Goal: Task Accomplishment & Management: Manage account settings

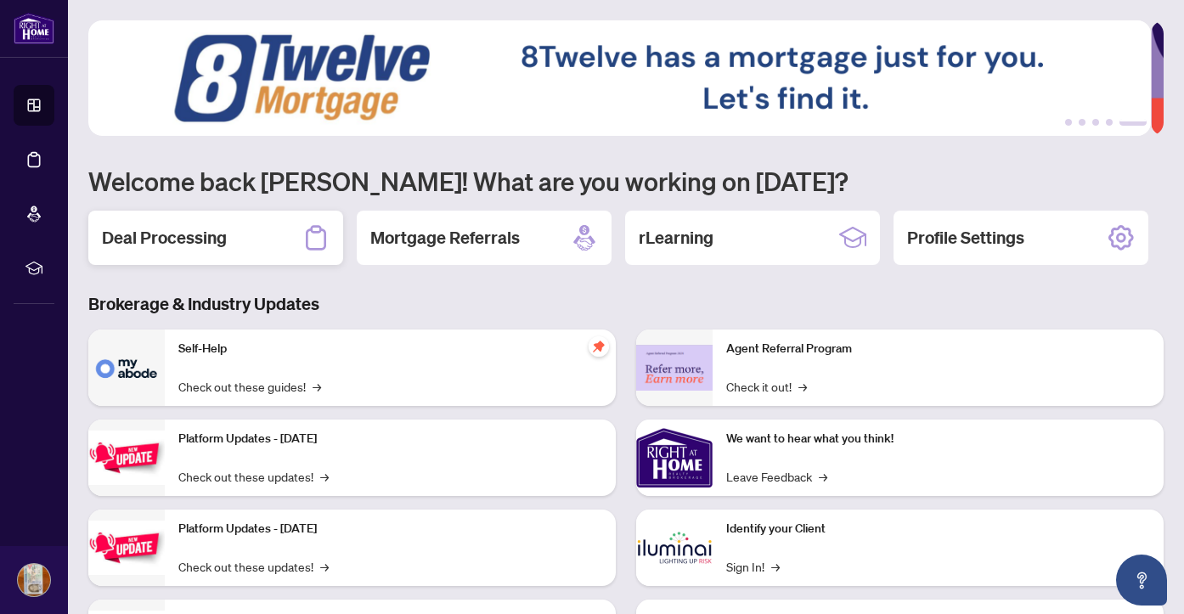
click at [181, 238] on h2 "Deal Processing" at bounding box center [164, 238] width 125 height 24
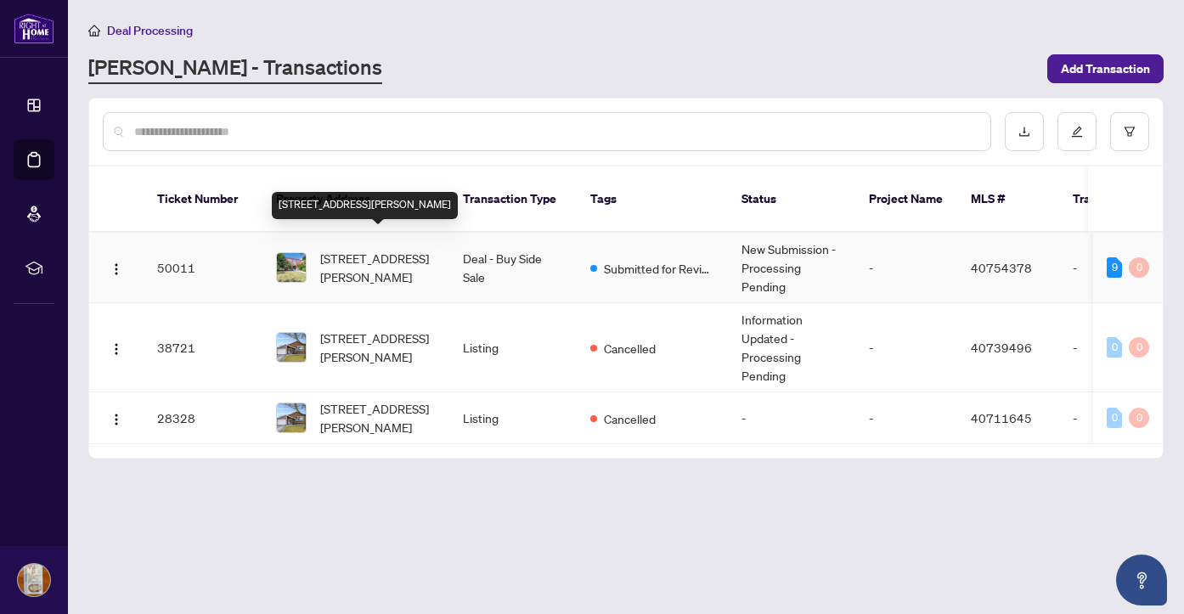
click at [358, 249] on span "[STREET_ADDRESS][PERSON_NAME]" at bounding box center [377, 267] width 115 height 37
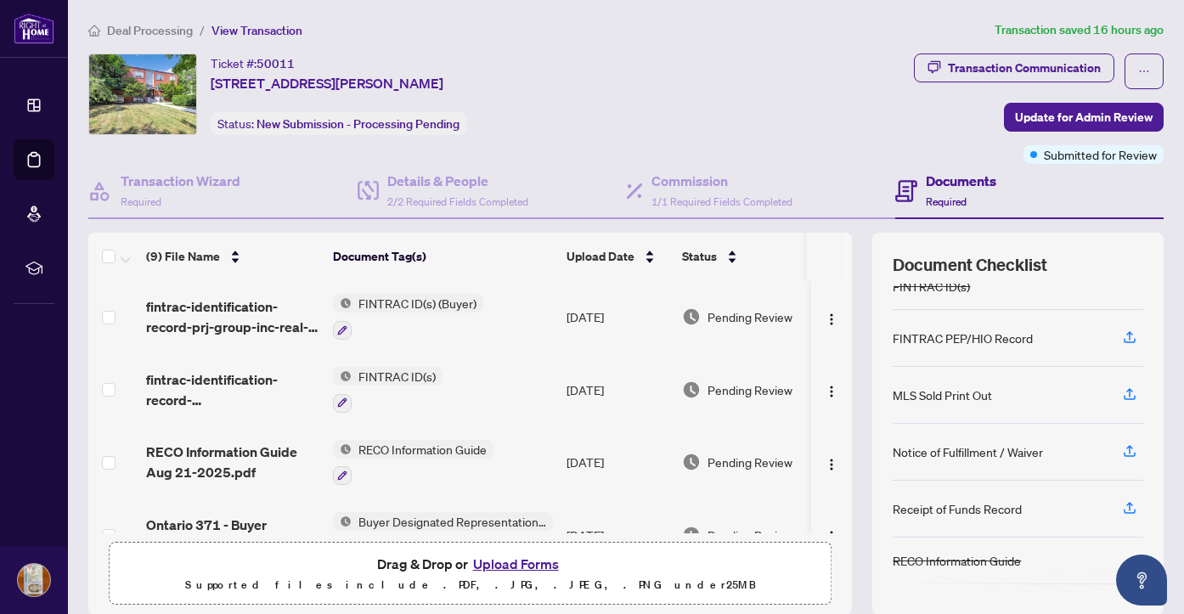
scroll to position [174, 0]
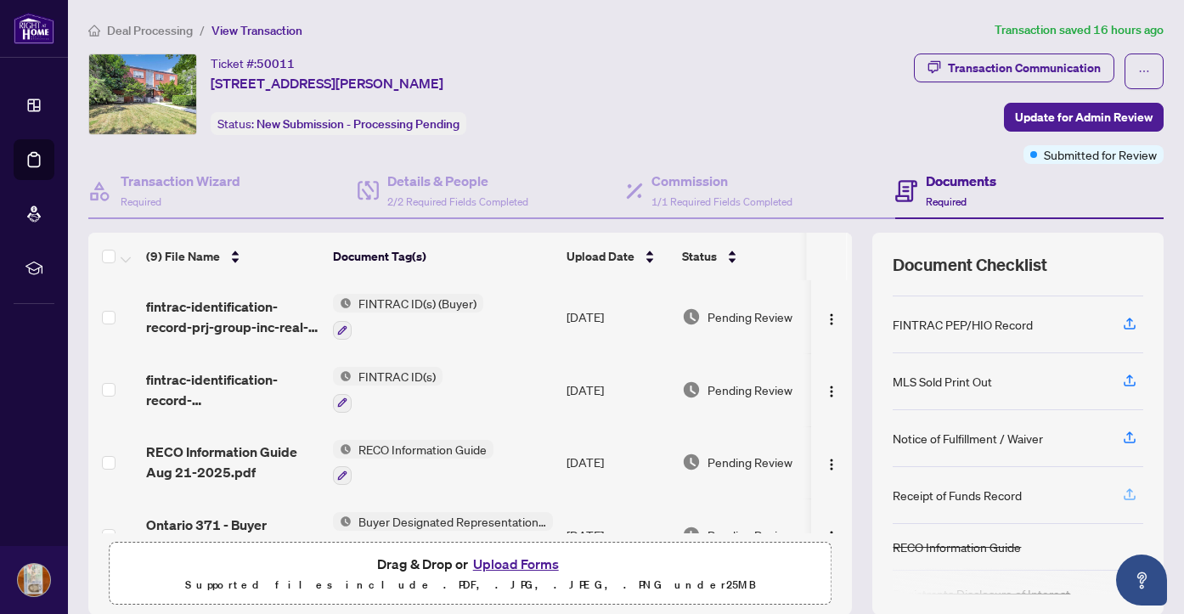
click at [1122, 495] on icon "button" at bounding box center [1129, 494] width 15 height 15
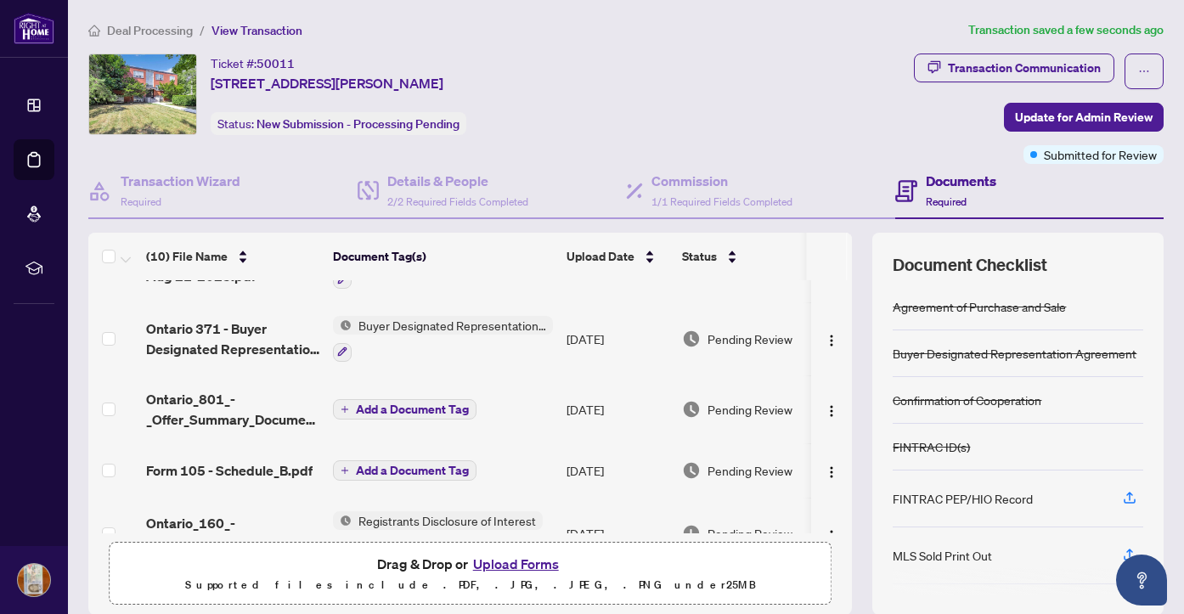
scroll to position [290, 0]
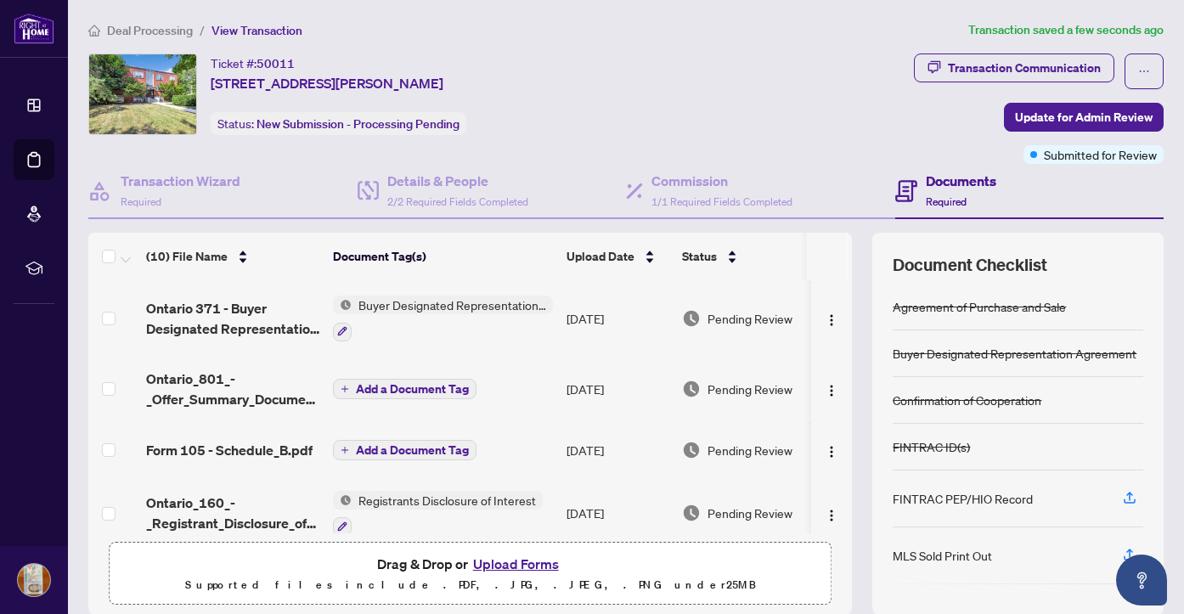
click at [421, 386] on span "Add a Document Tag" at bounding box center [412, 389] width 113 height 12
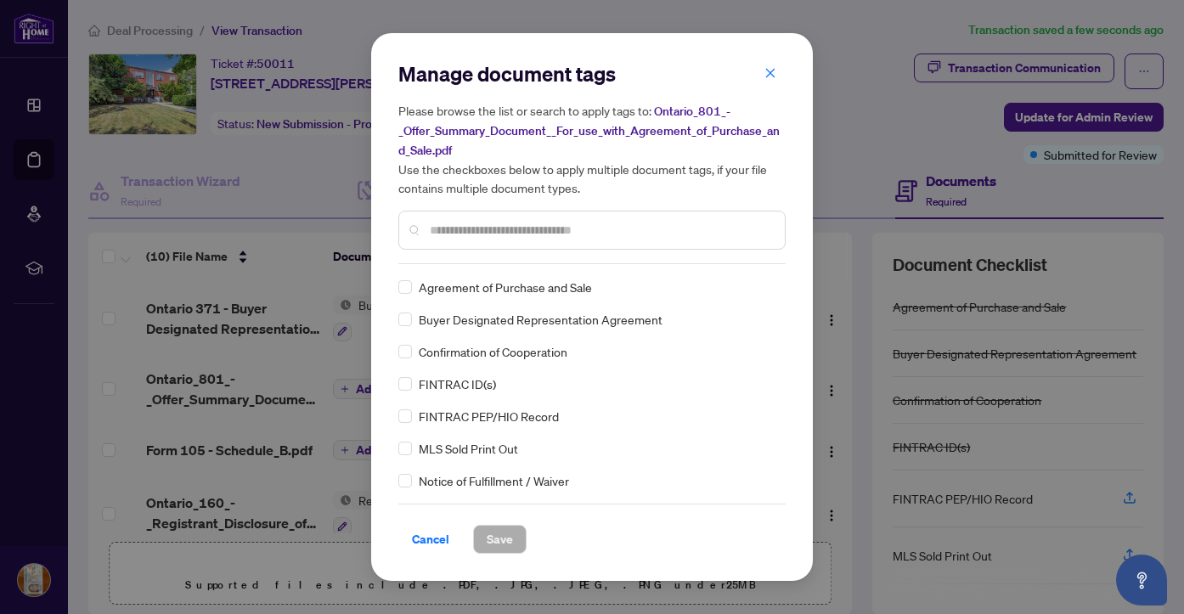
click at [473, 230] on input "text" at bounding box center [600, 230] width 341 height 19
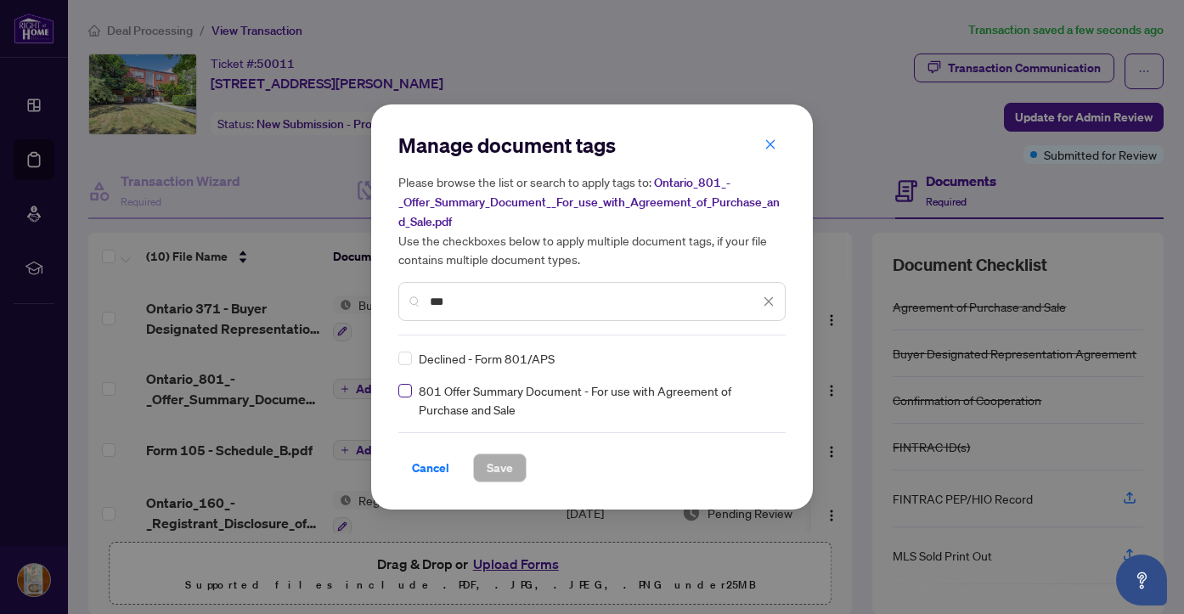
type input "***"
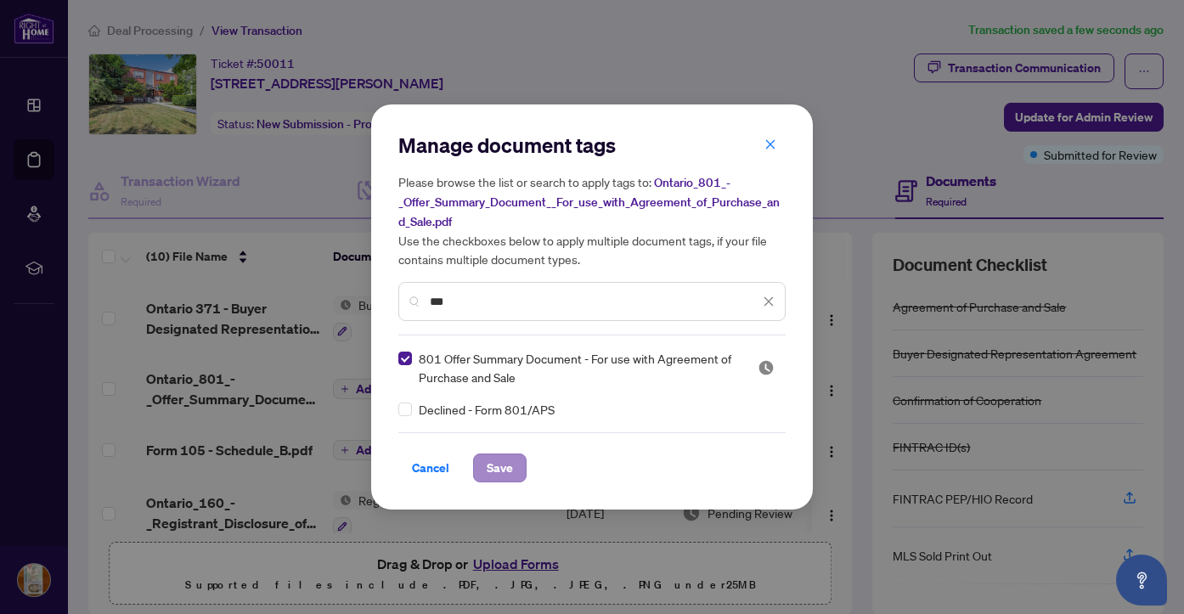
click at [502, 465] on span "Save" at bounding box center [500, 467] width 26 height 27
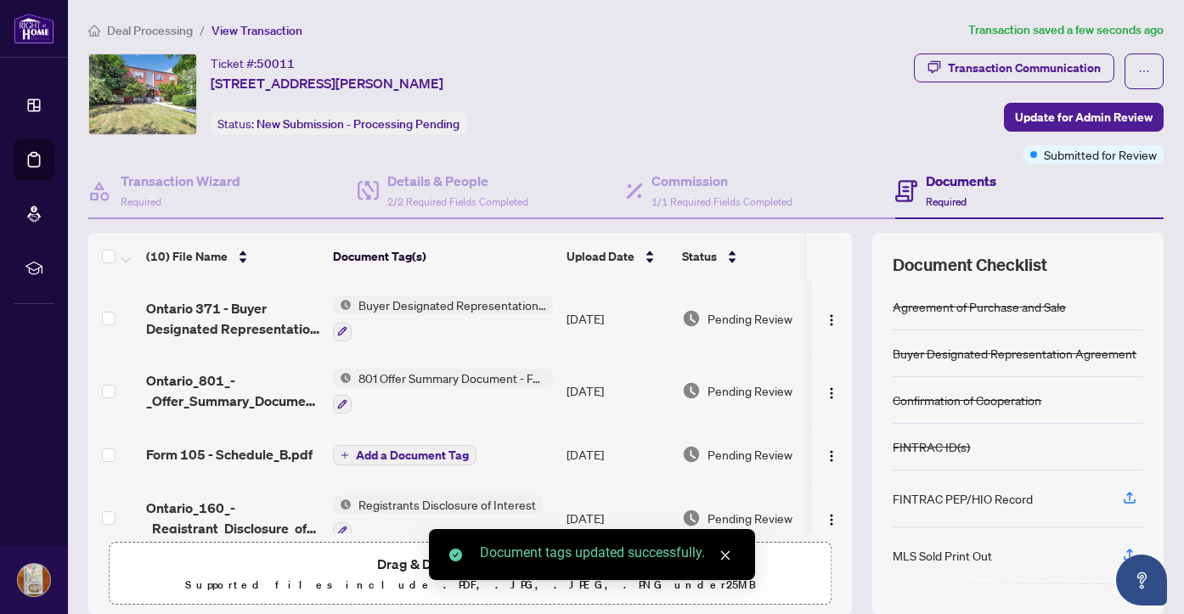
click at [453, 455] on span "Add a Document Tag" at bounding box center [412, 455] width 113 height 12
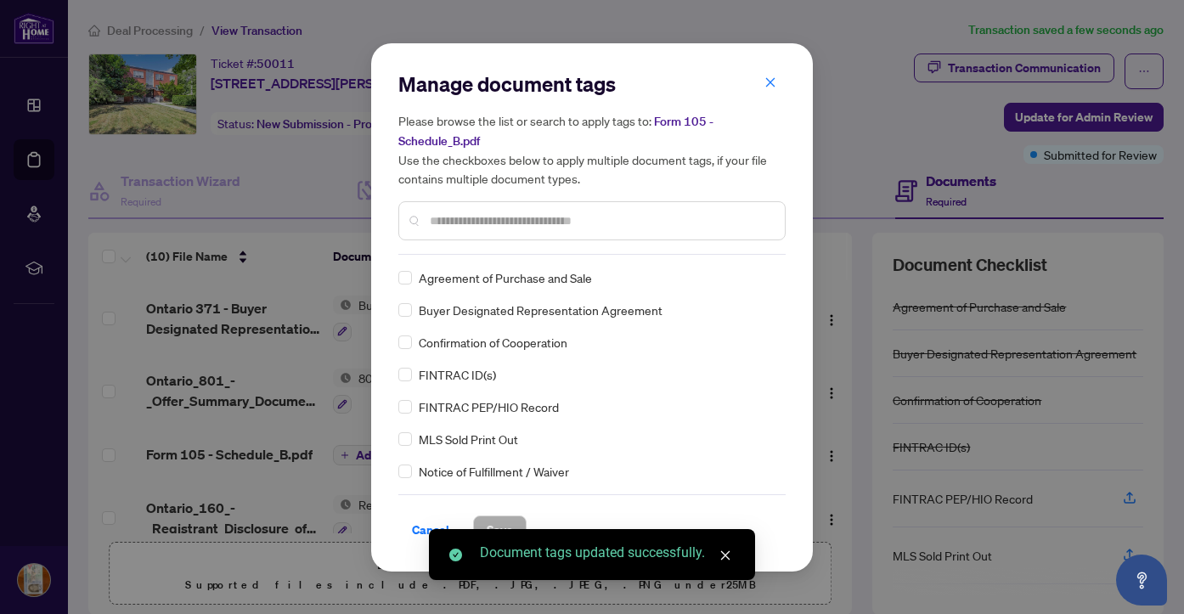
click at [459, 250] on div "Manage document tags Please browse the list or search to apply tags to: Form 10…" at bounding box center [591, 162] width 387 height 184
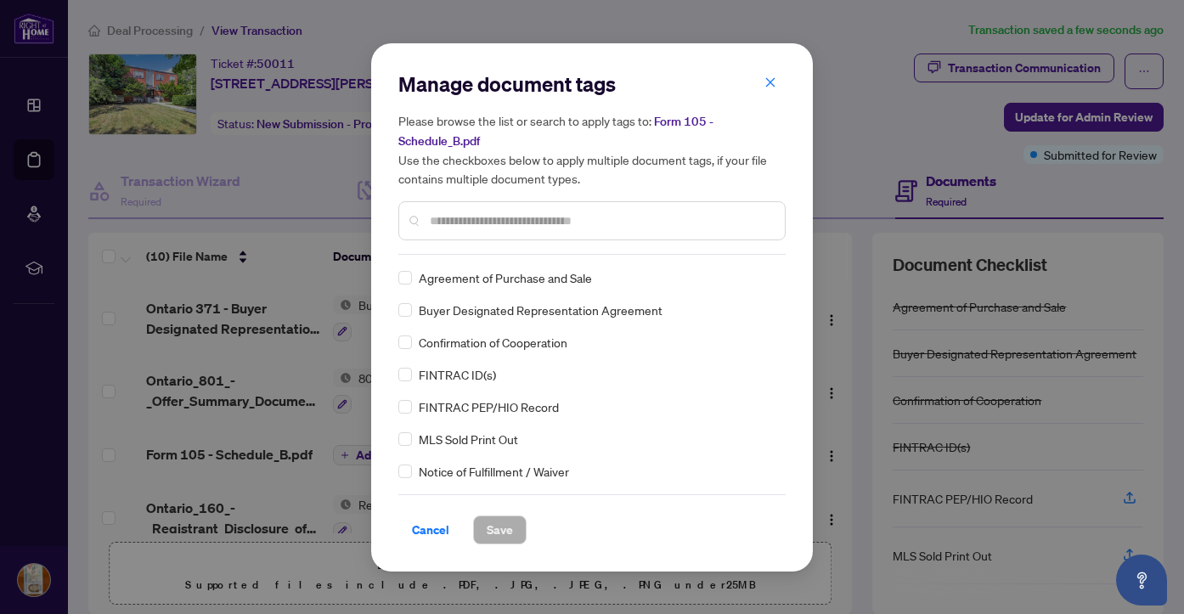
click at [463, 221] on input "text" at bounding box center [600, 220] width 341 height 19
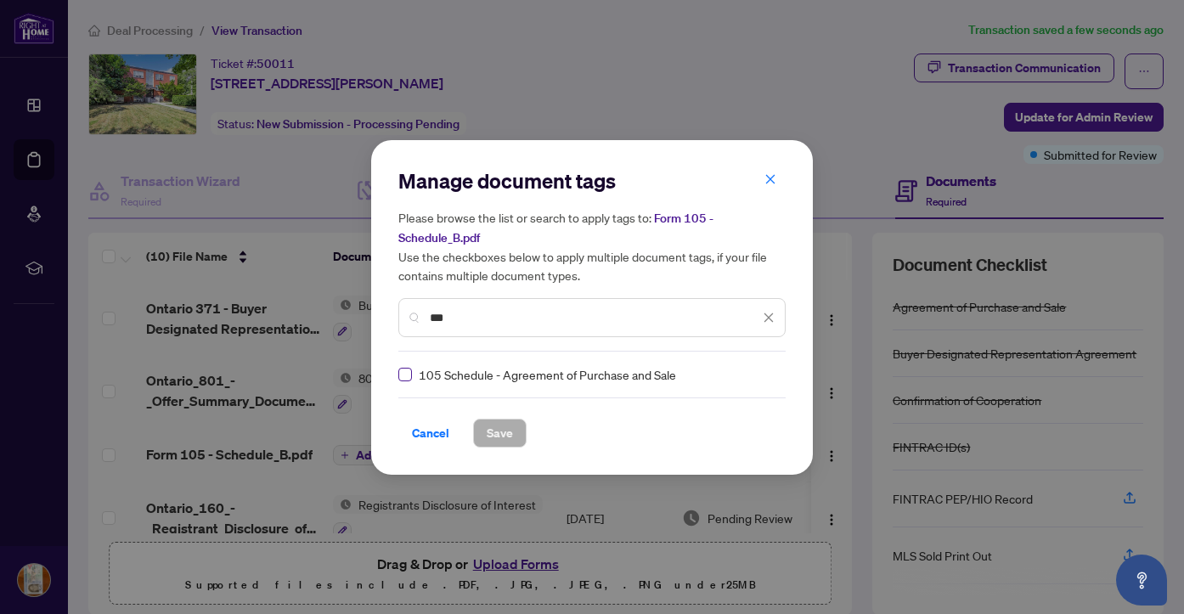
type input "***"
click at [505, 438] on span "Save" at bounding box center [500, 433] width 26 height 27
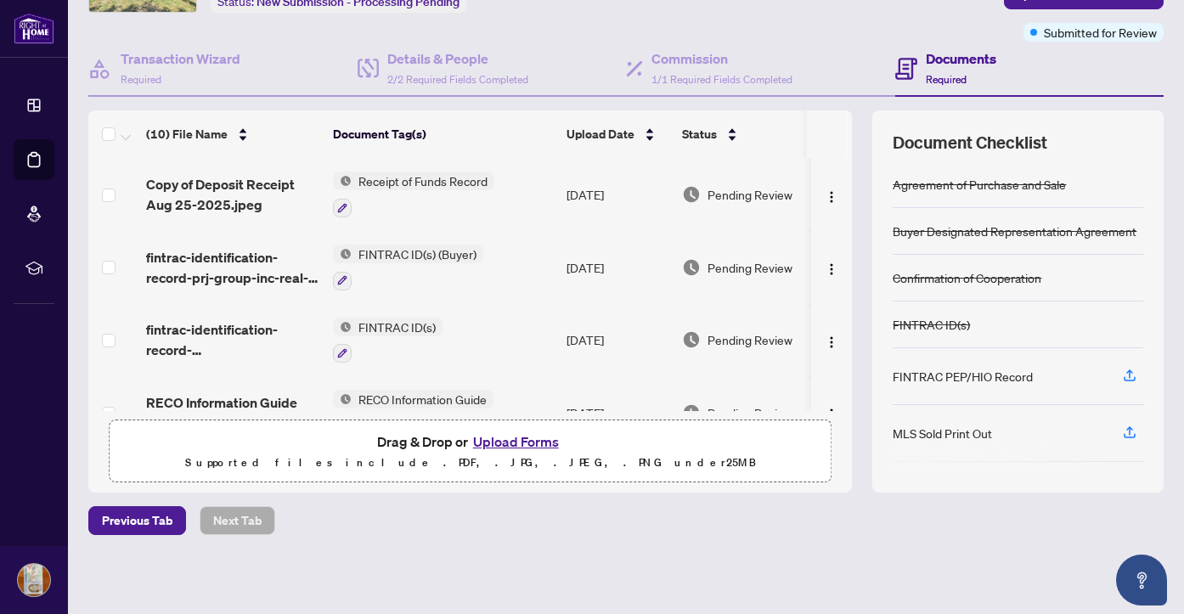
scroll to position [0, 0]
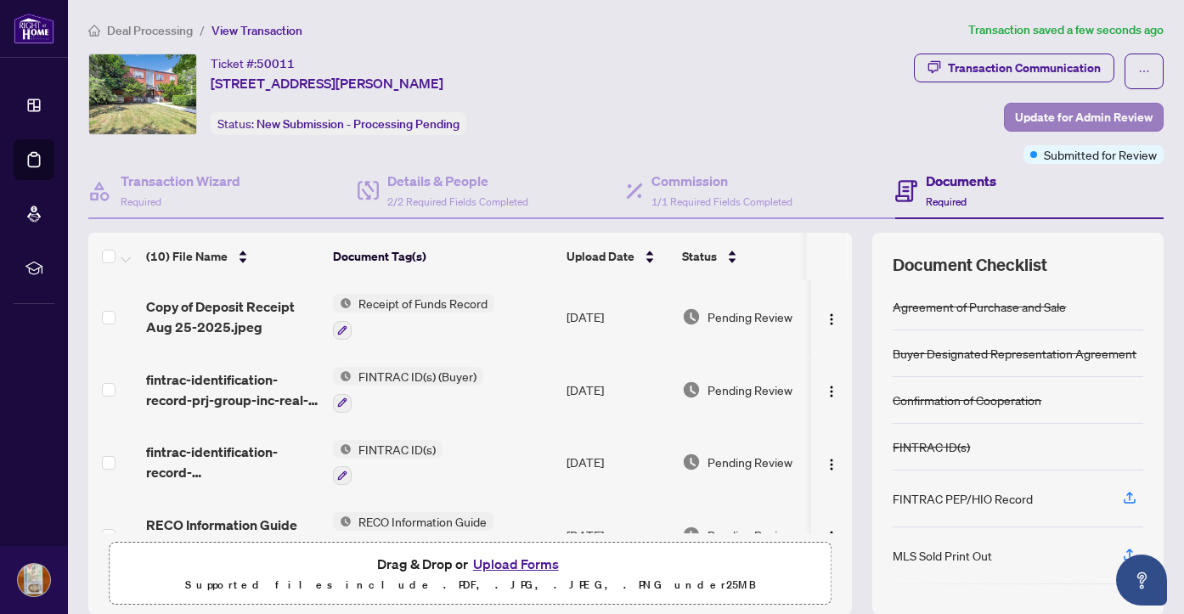
click at [1052, 113] on span "Update for Admin Review" at bounding box center [1084, 117] width 138 height 27
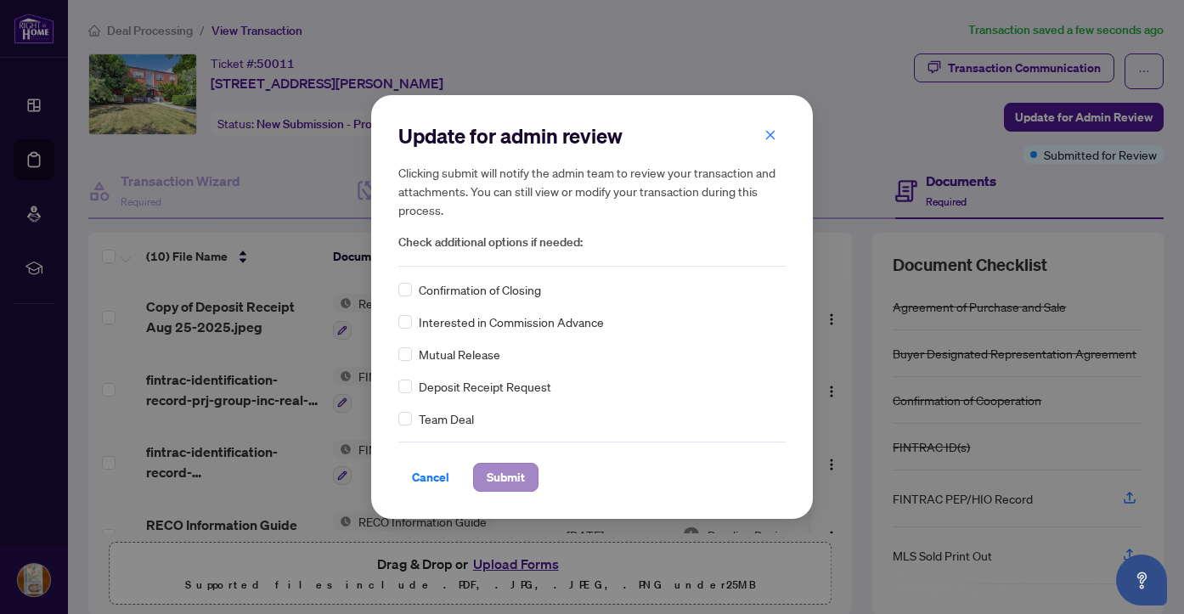
click at [501, 476] on span "Submit" at bounding box center [506, 477] width 38 height 27
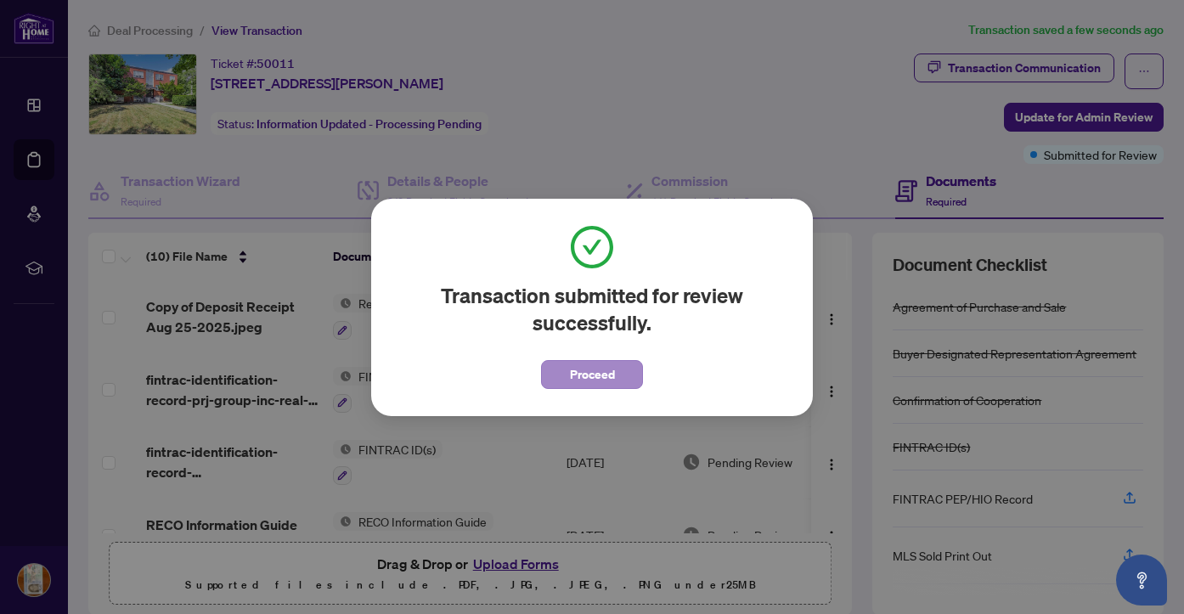
click at [573, 371] on span "Proceed" at bounding box center [592, 374] width 45 height 27
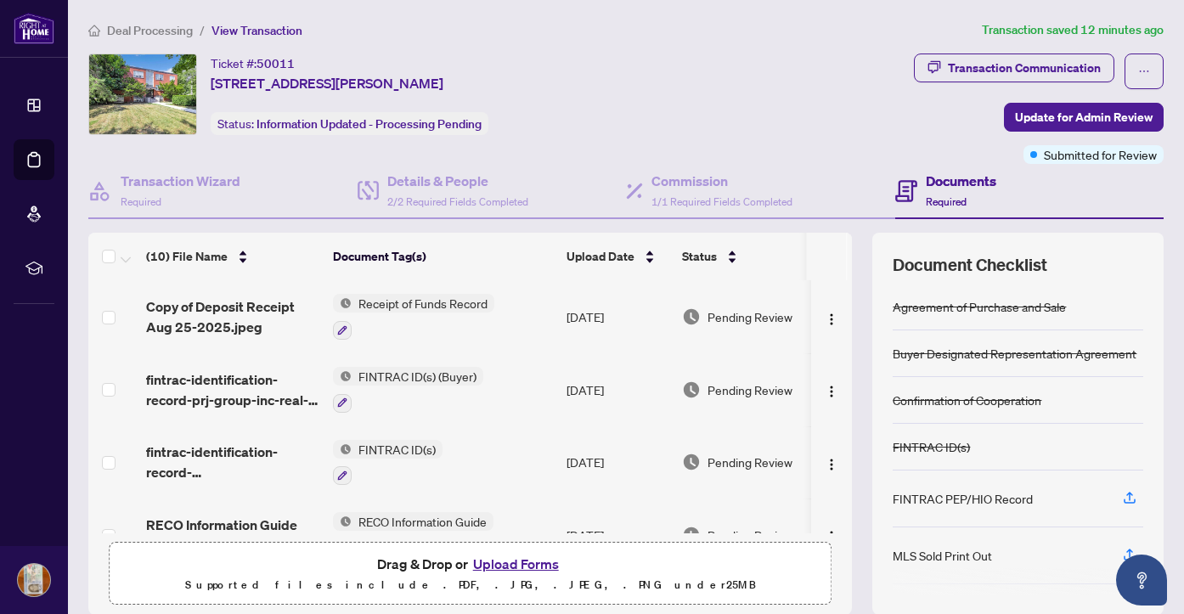
click at [523, 562] on button "Upload Forms" at bounding box center [516, 564] width 96 height 22
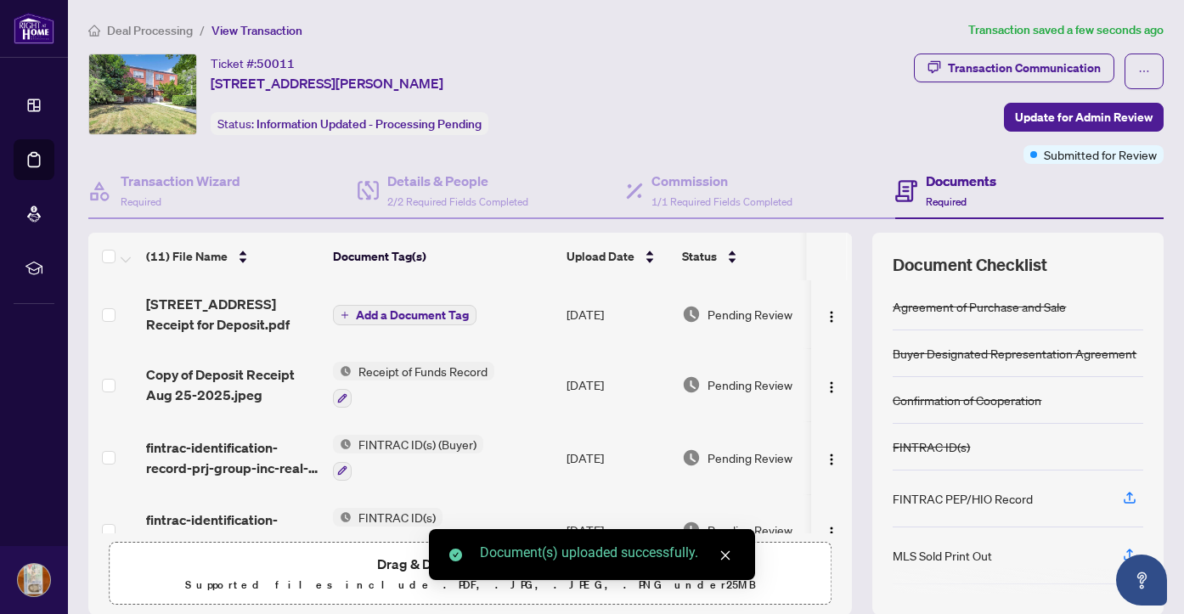
click at [406, 310] on span "Add a Document Tag" at bounding box center [412, 315] width 113 height 12
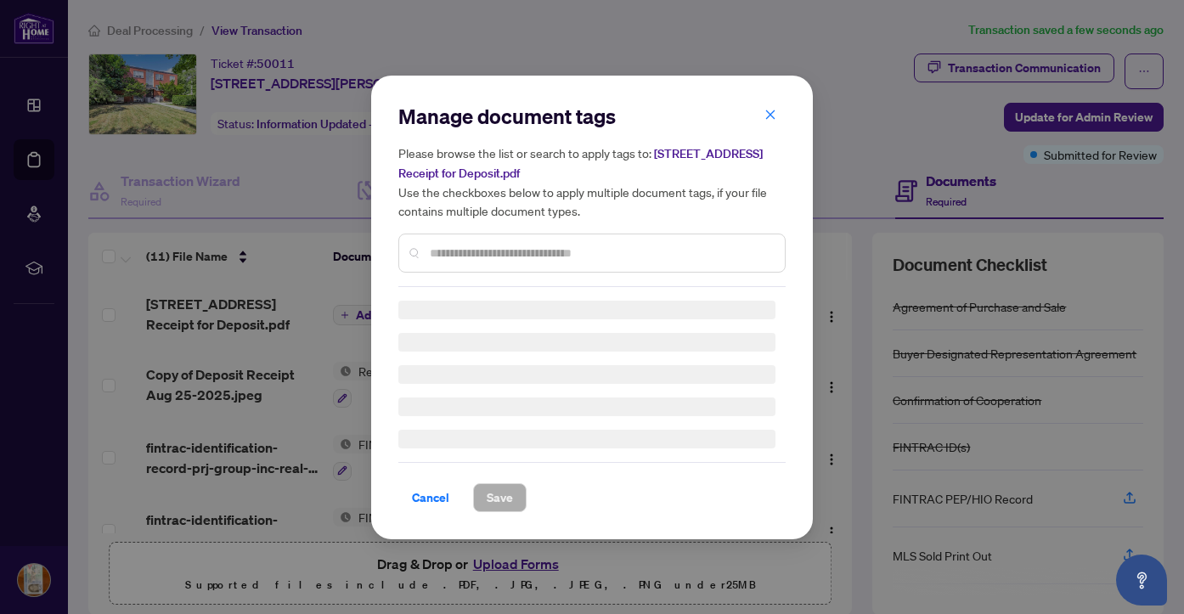
click at [494, 251] on input "text" at bounding box center [600, 253] width 341 height 19
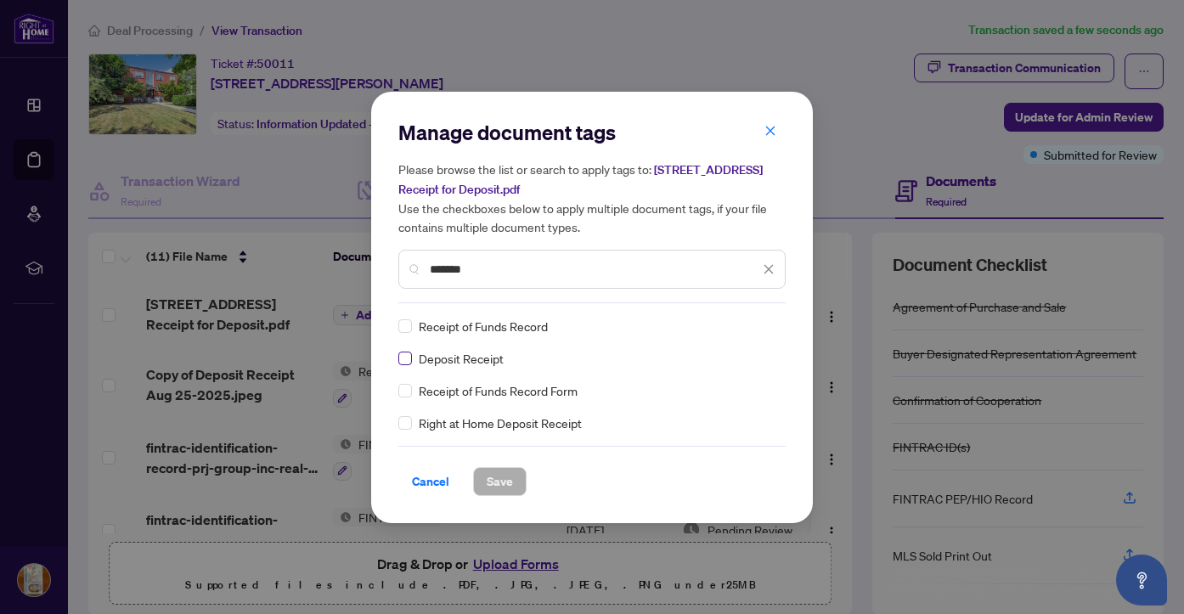
type input "*******"
click at [497, 481] on span "Save" at bounding box center [500, 481] width 26 height 27
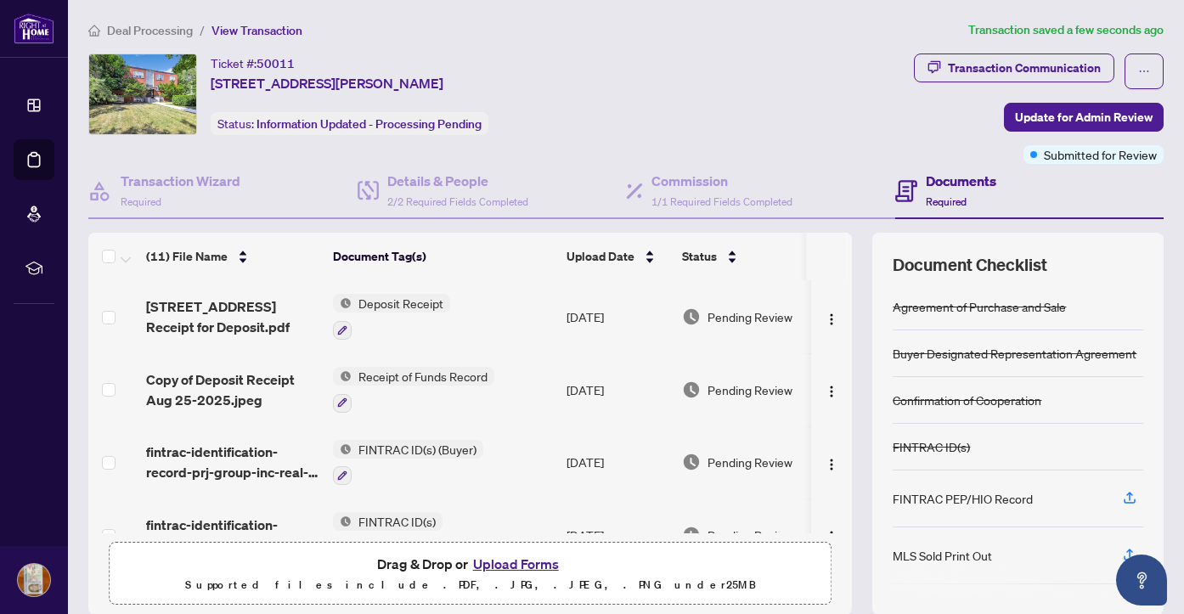
click at [424, 376] on span "Receipt of Funds Record" at bounding box center [423, 376] width 143 height 19
click at [405, 376] on span "Receipt of Funds Record" at bounding box center [423, 376] width 143 height 19
click at [369, 374] on span "Receipt of Funds Record" at bounding box center [423, 376] width 143 height 19
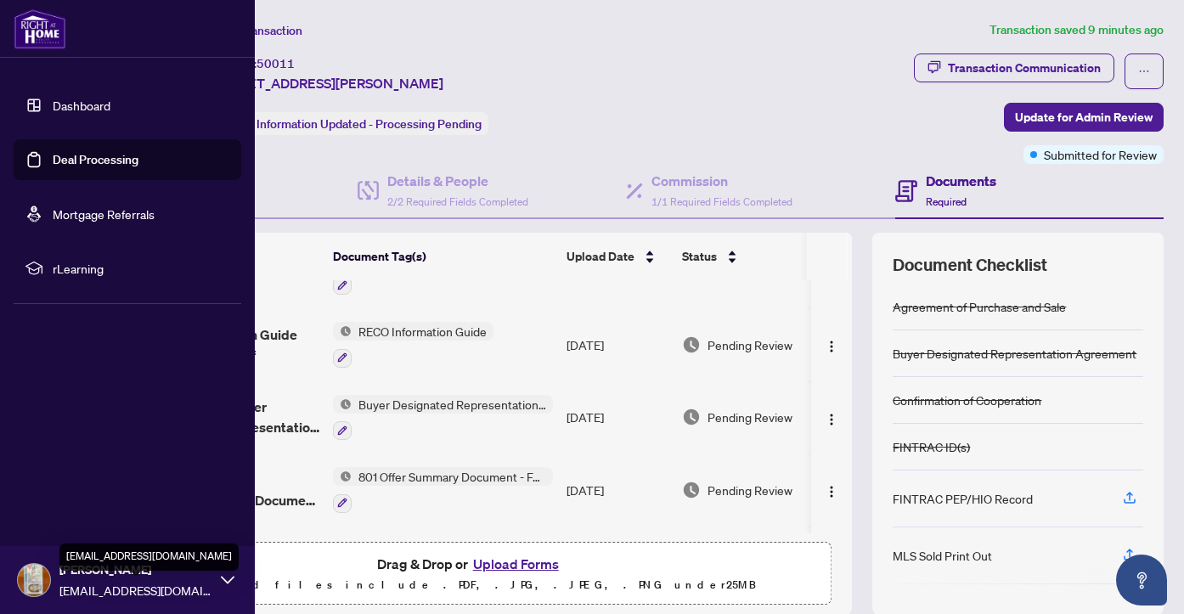
click at [104, 594] on span "[EMAIL_ADDRESS][DOMAIN_NAME]" at bounding box center [135, 590] width 153 height 19
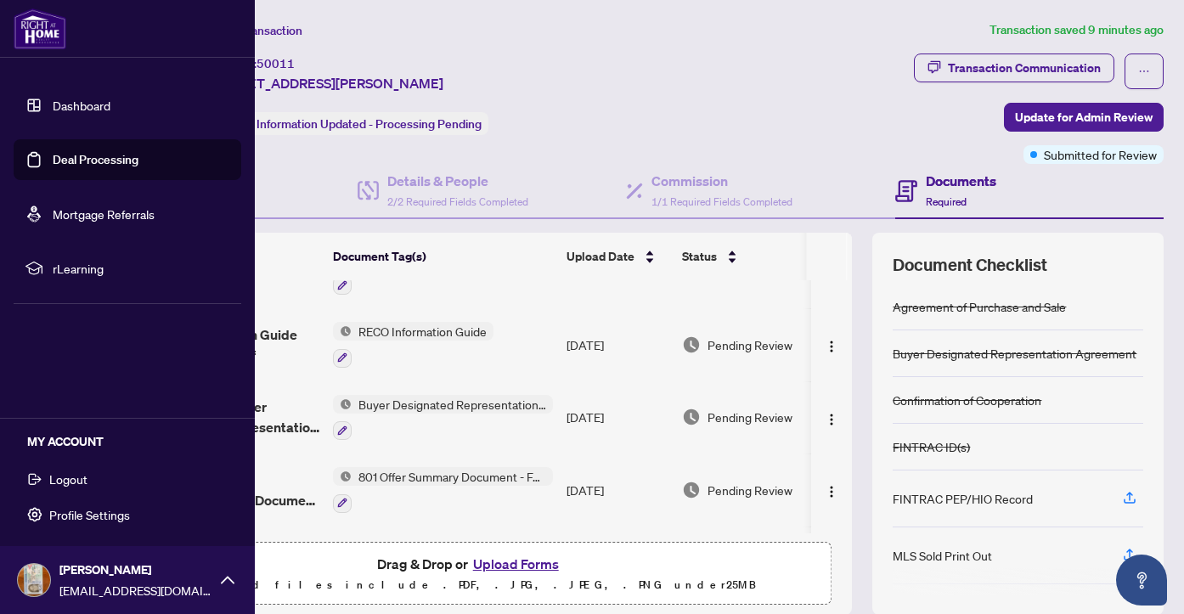
click at [70, 478] on span "Logout" at bounding box center [68, 478] width 38 height 27
